Goal: Transaction & Acquisition: Obtain resource

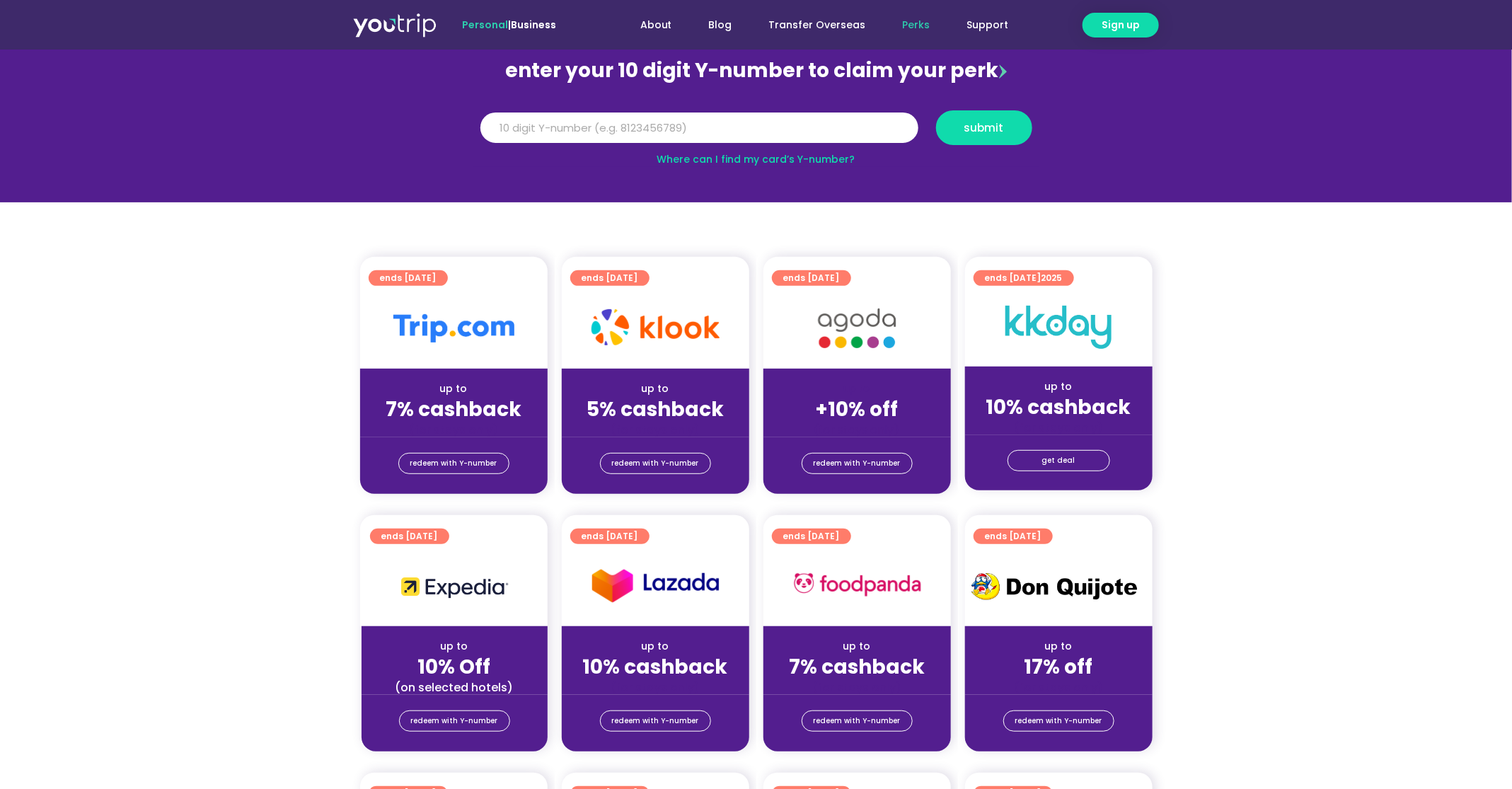
scroll to position [30, 0]
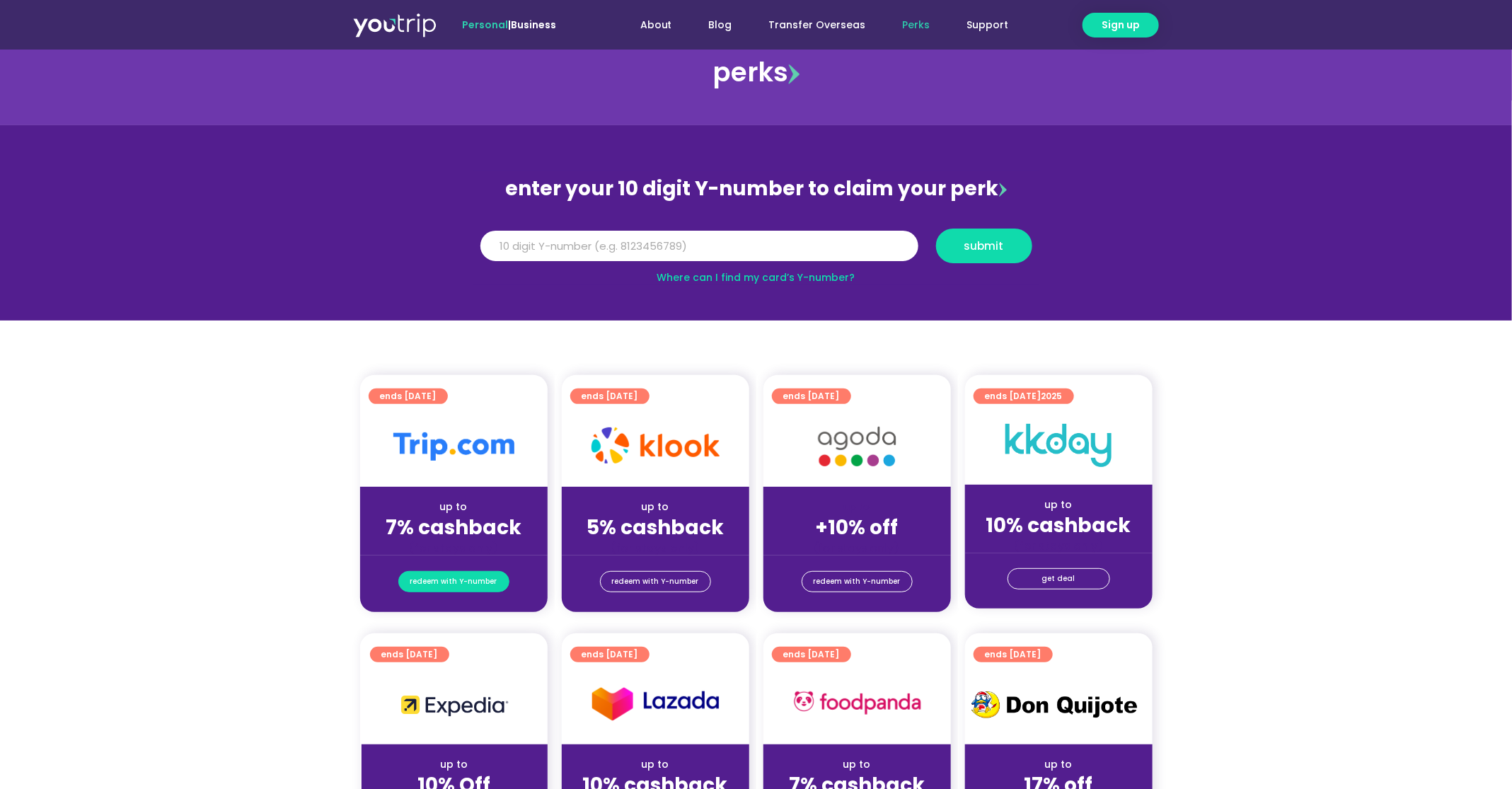
click at [471, 583] on span "redeem with Y-number" at bounding box center [454, 581] width 87 height 20
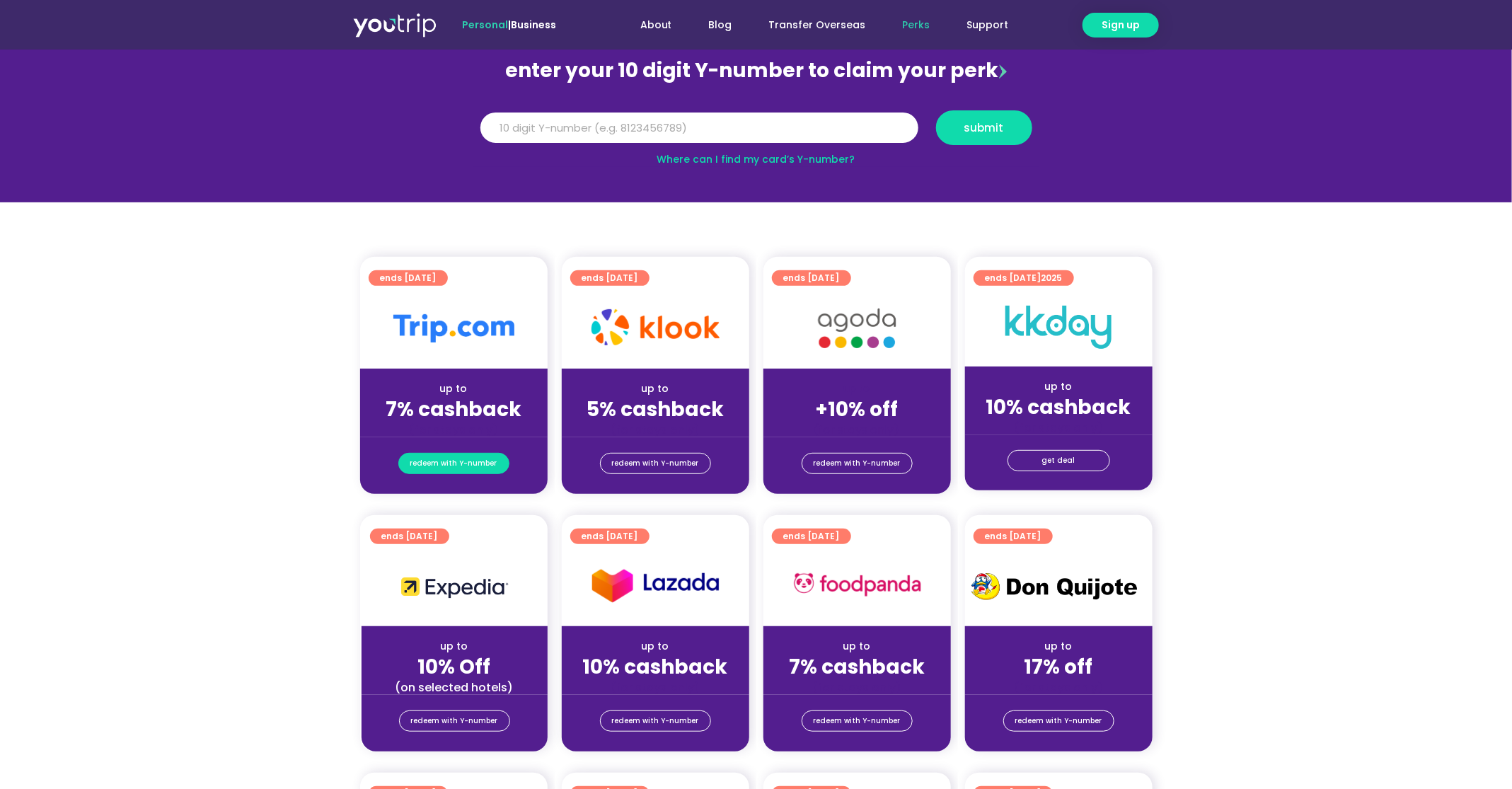
scroll to position [155, 0]
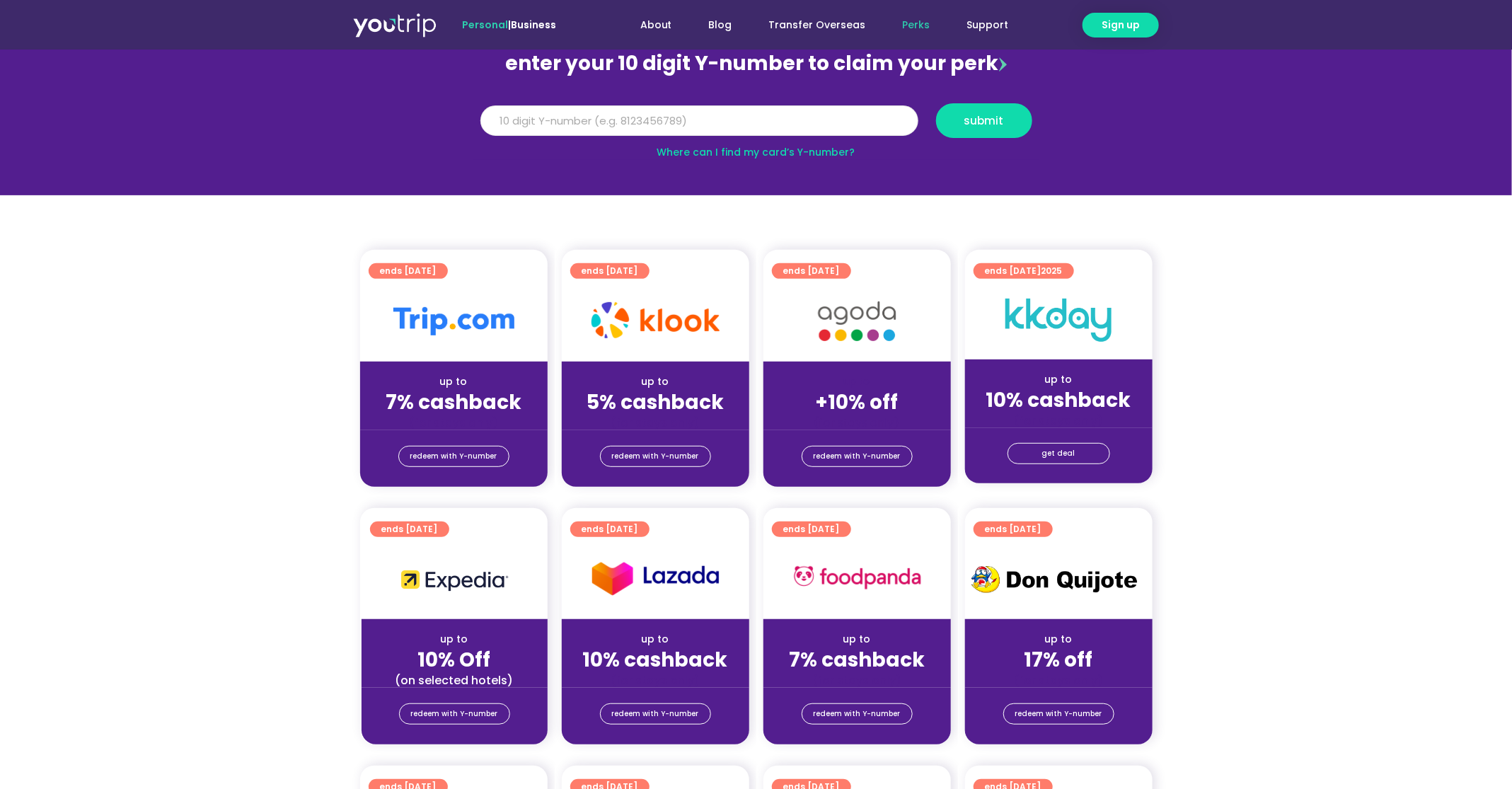
click at [844, 114] on input "Y Number" at bounding box center [699, 121] width 438 height 31
paste input "-8152858666"
type input "-8152858666"
paste input "Y Number"
type input "8152858666"
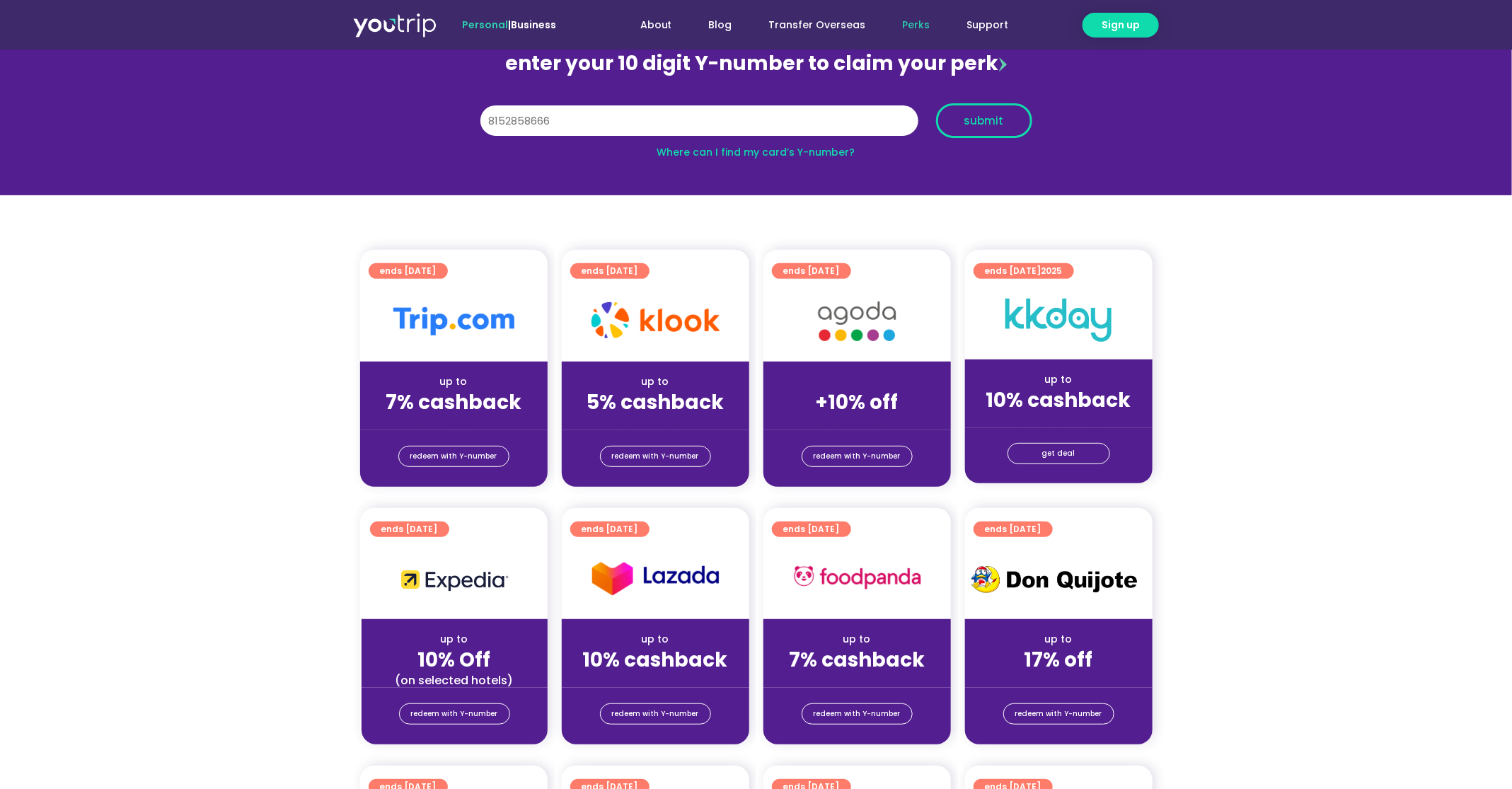
click at [974, 116] on span "submit" at bounding box center [984, 121] width 39 height 11
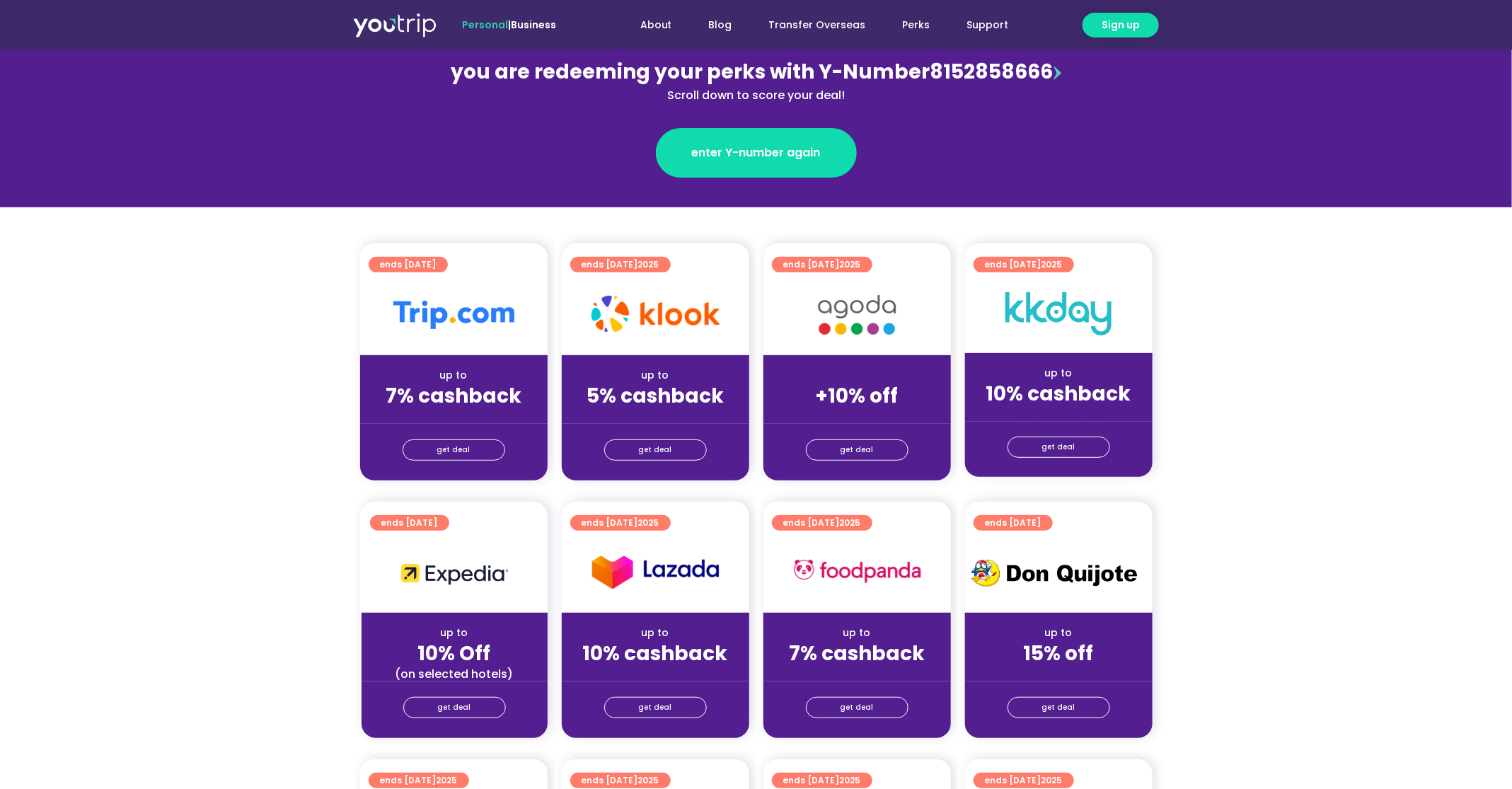
scroll to position [199, 0]
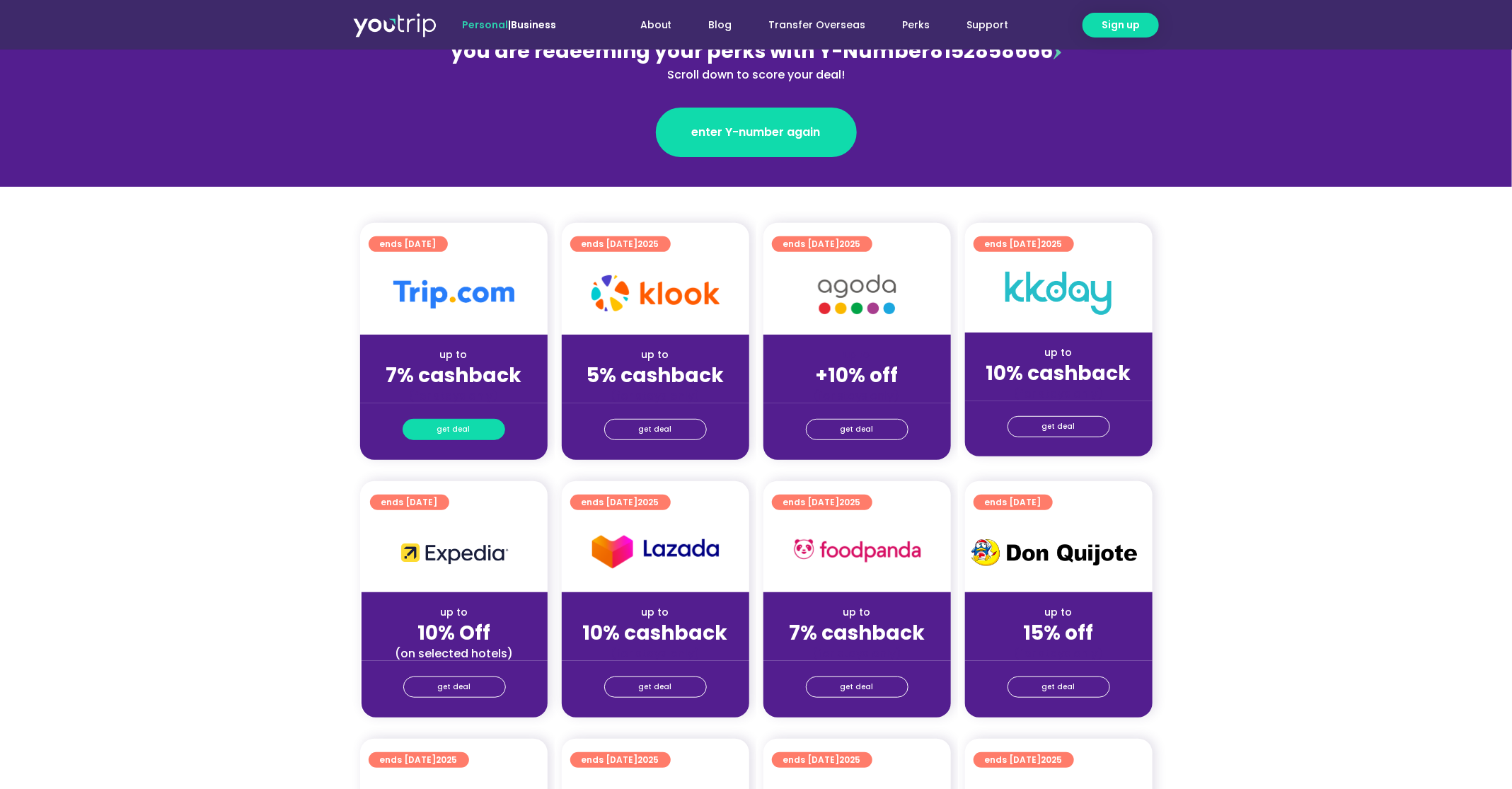
click at [459, 423] on span "get deal" at bounding box center [454, 430] width 33 height 20
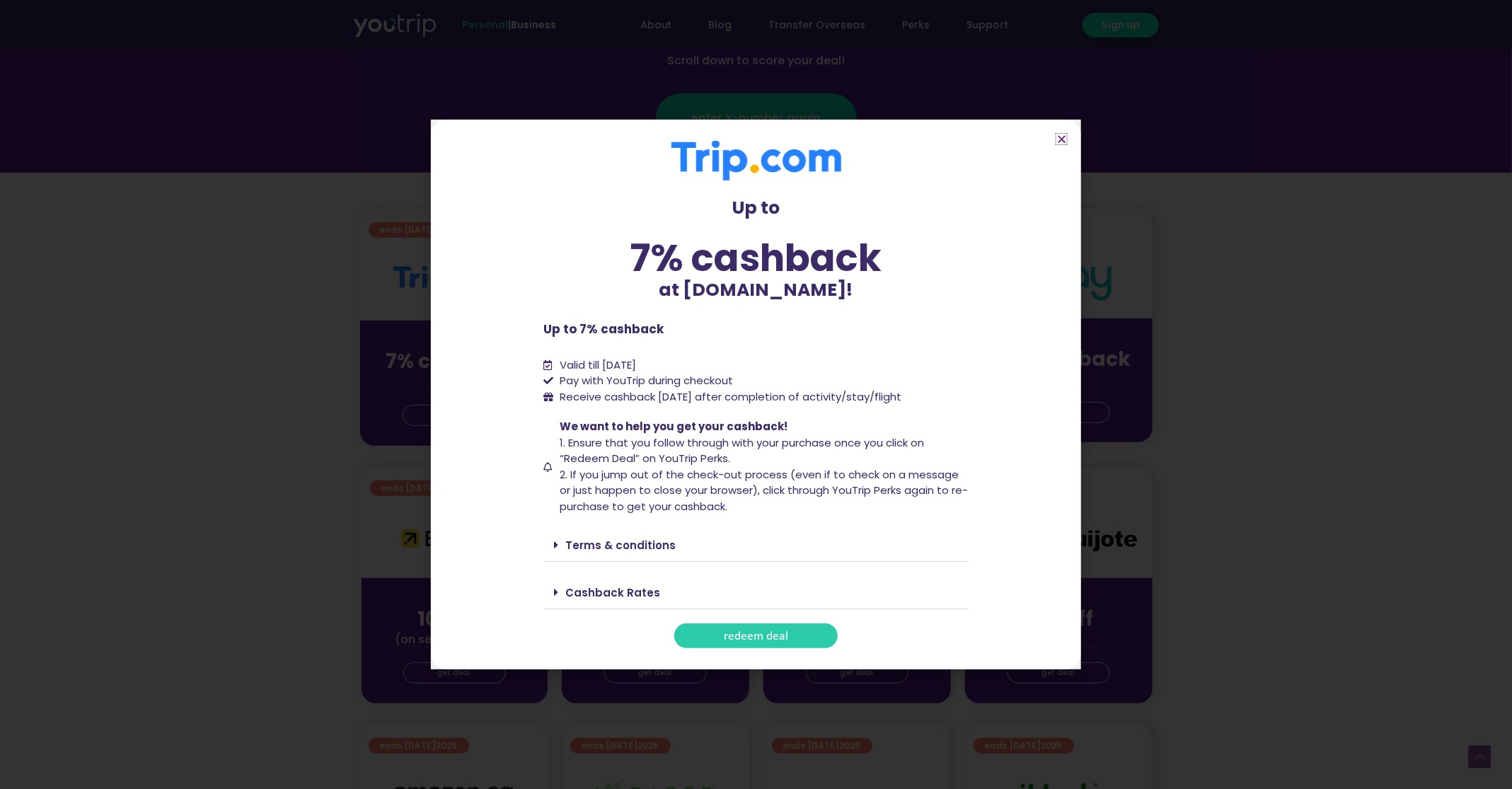
scroll to position [223, 0]
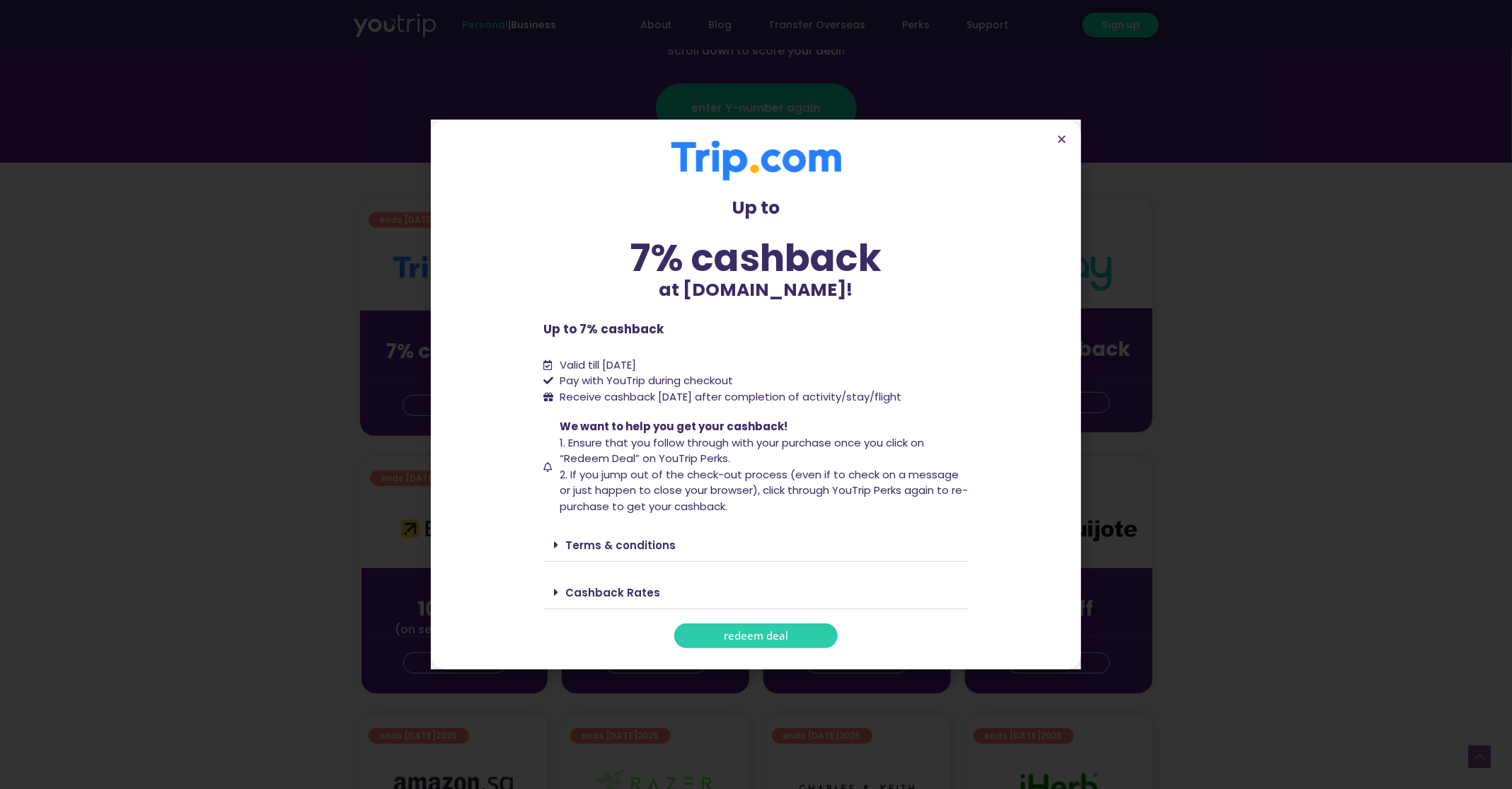
click at [630, 588] on link "Cashback Rates" at bounding box center [613, 592] width 95 height 15
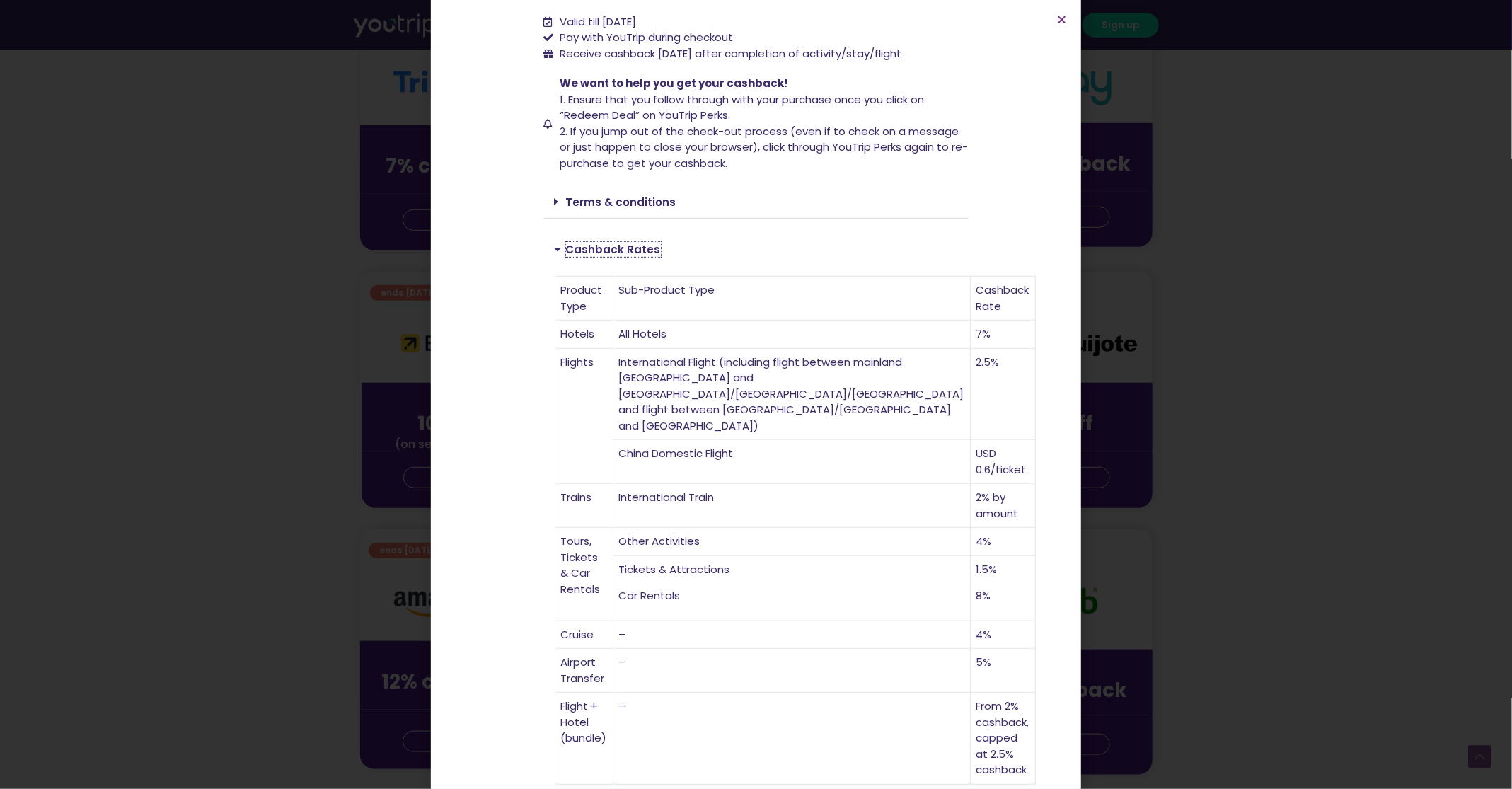
scroll to position [425, 0]
